Goal: Transaction & Acquisition: Subscribe to service/newsletter

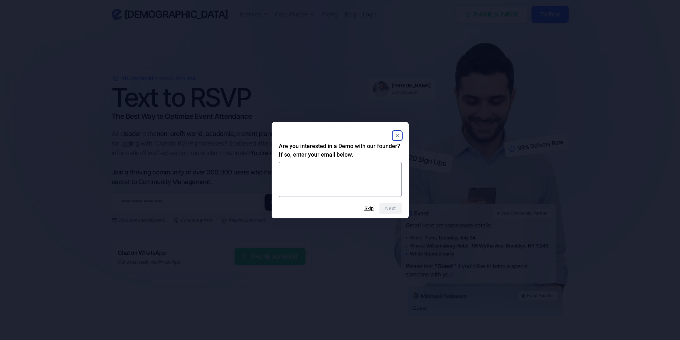
click at [369, 208] on button "Skip" at bounding box center [368, 209] width 9 height 6
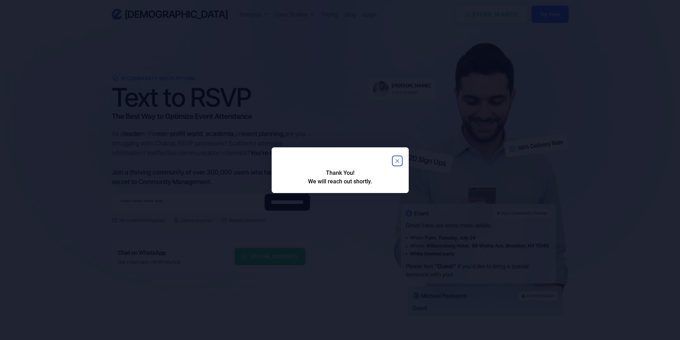
click at [395, 160] on rect "Close" at bounding box center [397, 161] width 9 height 9
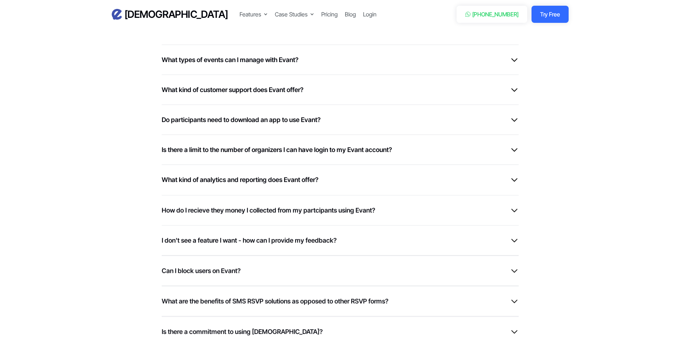
scroll to position [1749, 0]
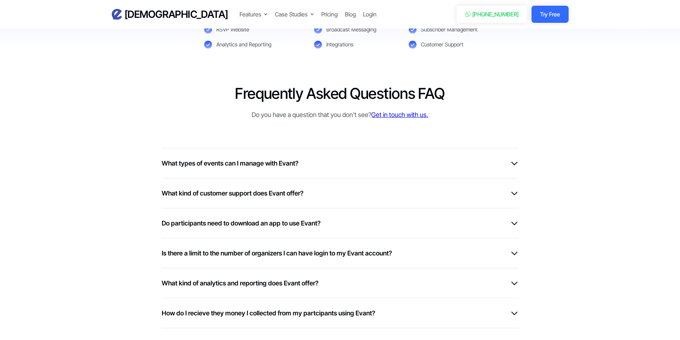
click at [316, 166] on div "What types of events can I manage with Evant?" at bounding box center [340, 163] width 357 height 10
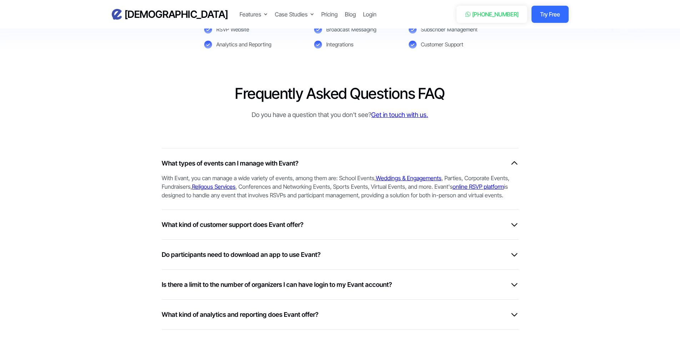
click at [323, 224] on div "What kind of customer support does Evant offer?" at bounding box center [340, 225] width 357 height 10
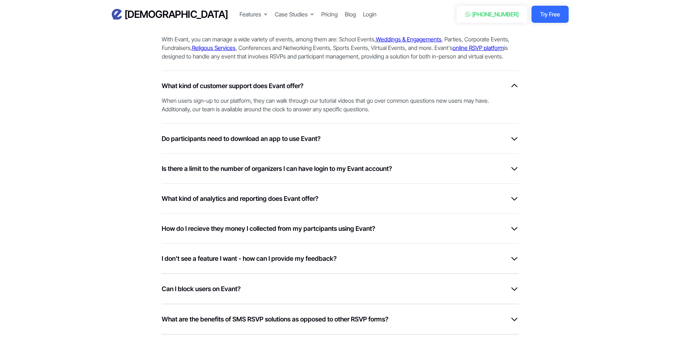
scroll to position [1927, 0]
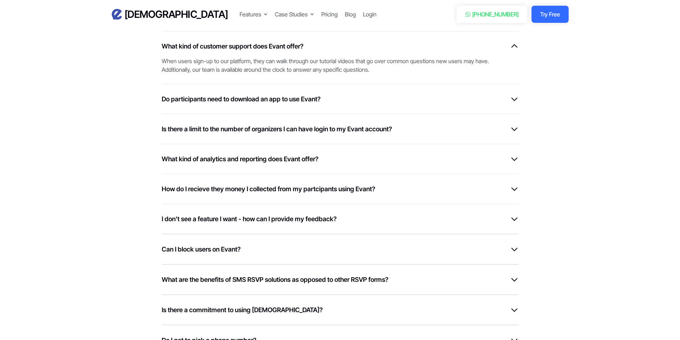
click at [373, 109] on div "Do participants need to download an app to use Evant? Nobody involved needs to …" at bounding box center [340, 99] width 357 height 30
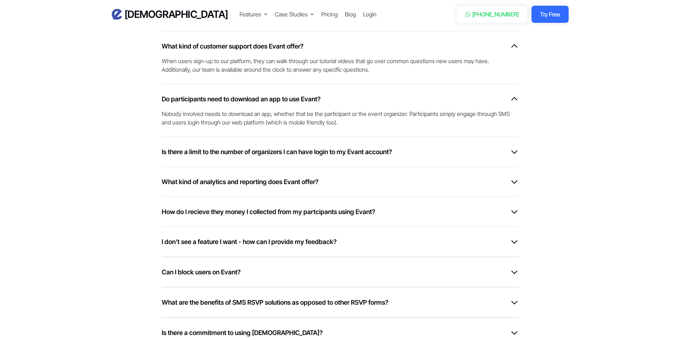
click at [378, 154] on h6 "Is there a limit to the number of organizers I can have login to my Evant accou…" at bounding box center [277, 152] width 230 height 10
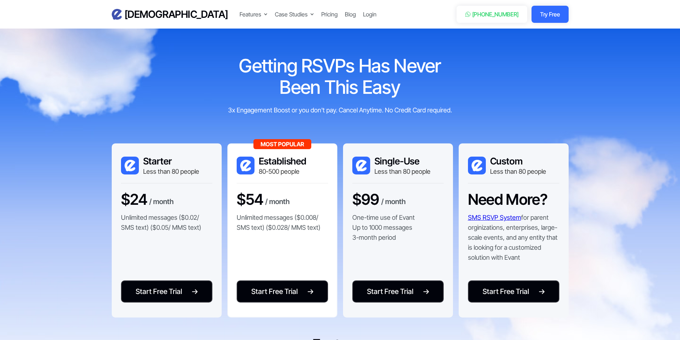
scroll to position [1428, 0]
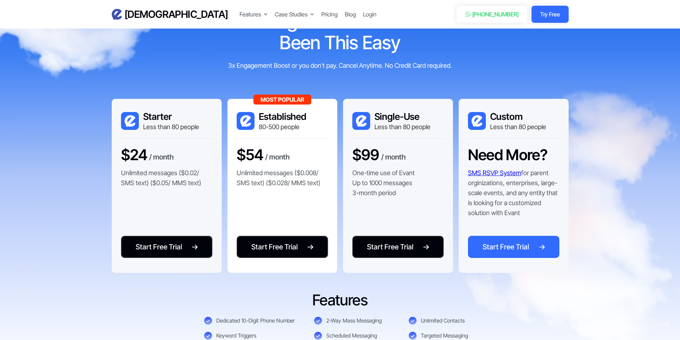
click at [515, 247] on div "Start Free Trial" at bounding box center [506, 247] width 46 height 11
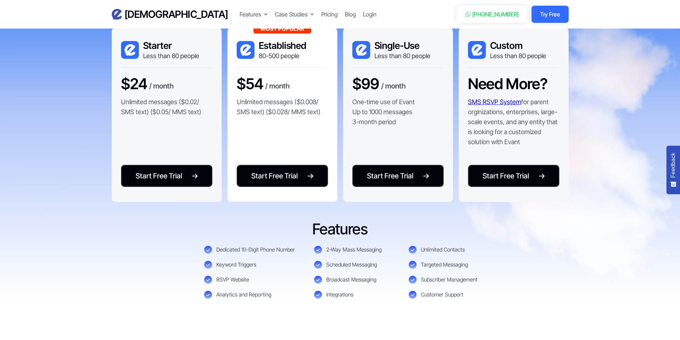
scroll to position [1499, 0]
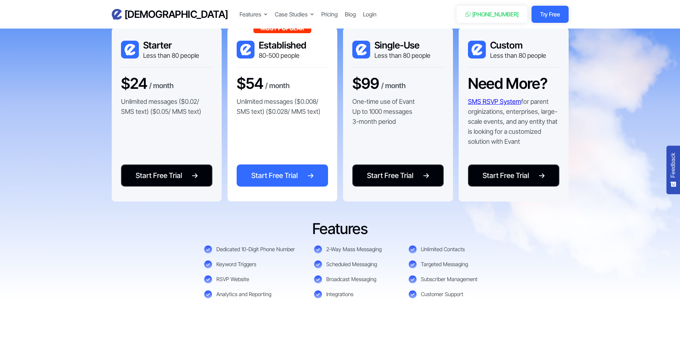
click at [280, 182] on link "Start Free Trial Start Free Trial" at bounding box center [282, 176] width 91 height 22
